Goal: Navigation & Orientation: Understand site structure

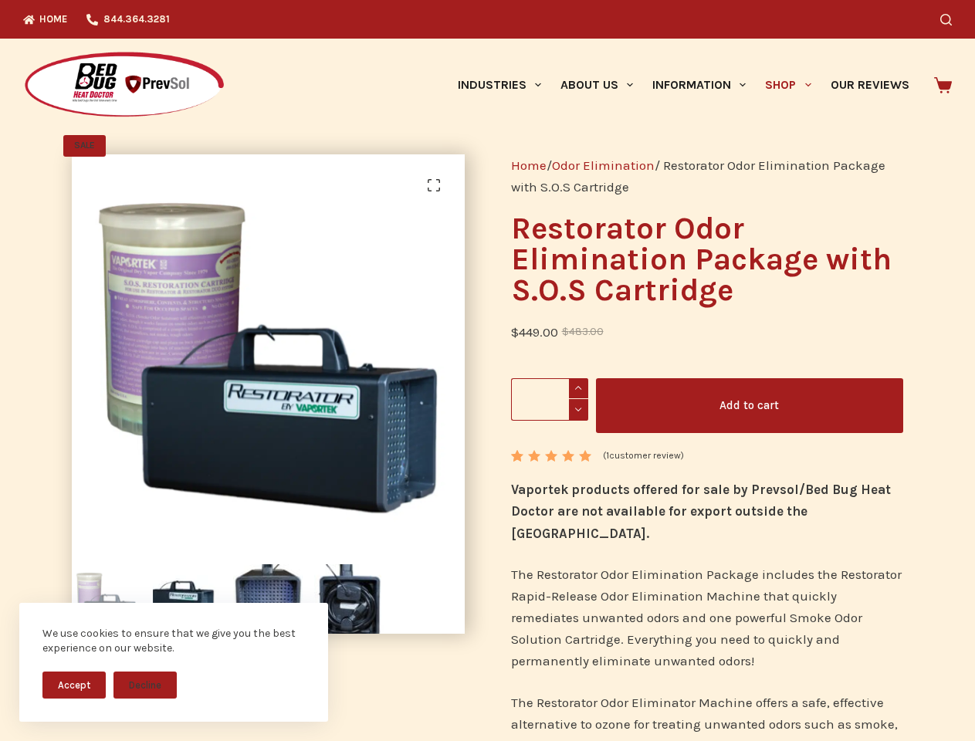
click at [74, 685] on button "Accept" at bounding box center [73, 685] width 63 height 27
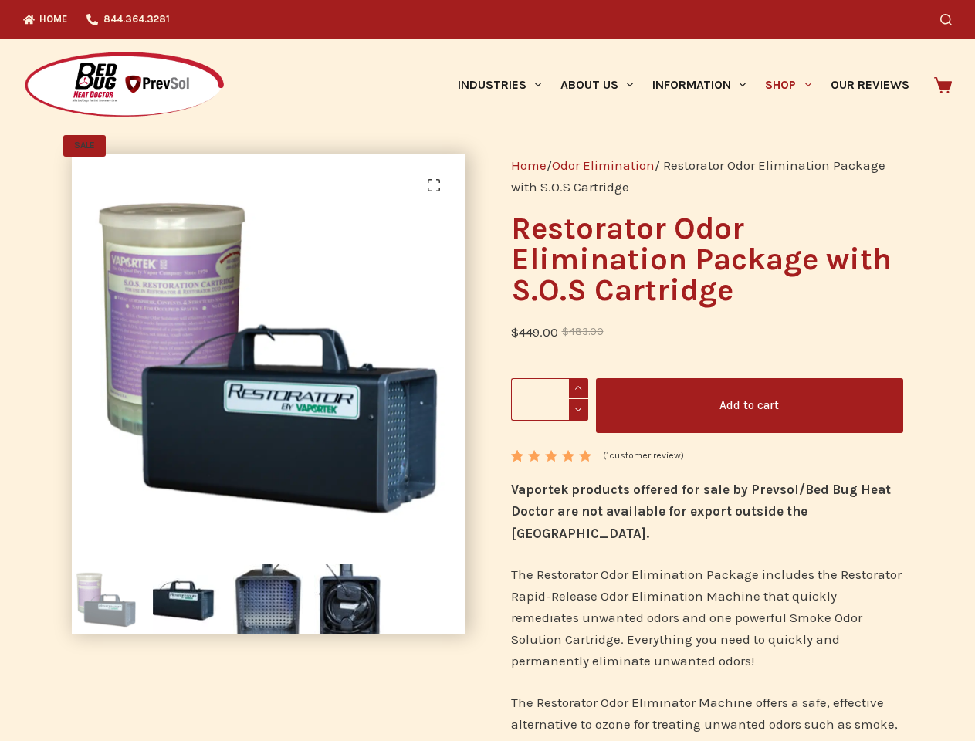
click at [145, 685] on button "Decline" at bounding box center [145, 696] width 63 height 27
click at [952, 19] on icon "Search" at bounding box center [947, 20] width 12 height 12
click at [505, 85] on link "Industries" at bounding box center [499, 85] width 103 height 93
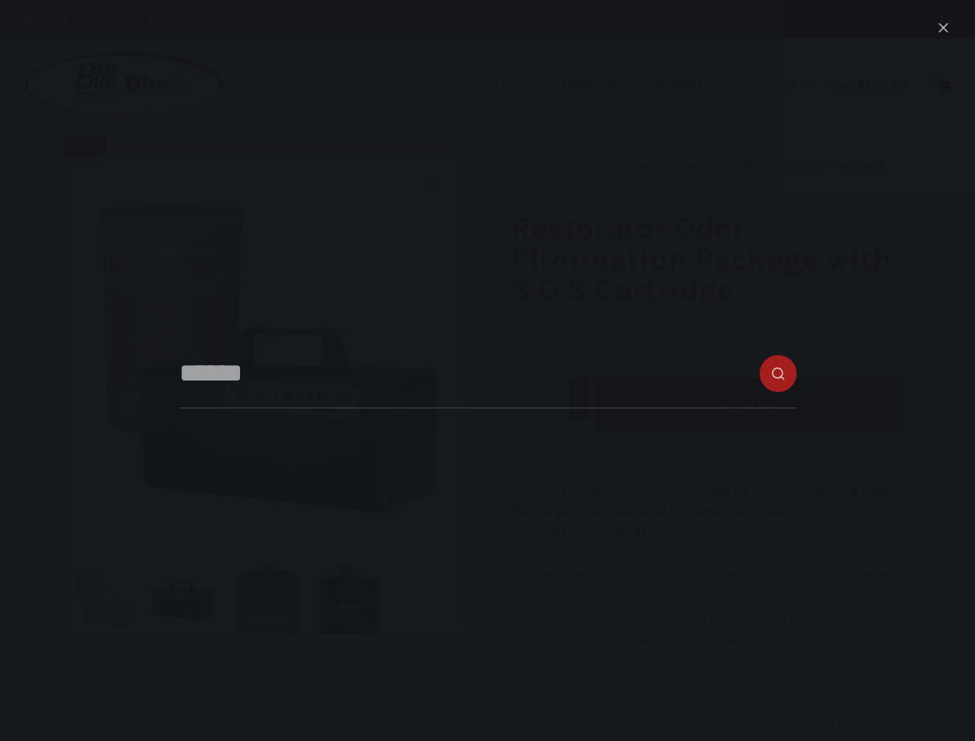
click at [603, 85] on link "About Us" at bounding box center [597, 85] width 92 height 93
